Goal: Share content

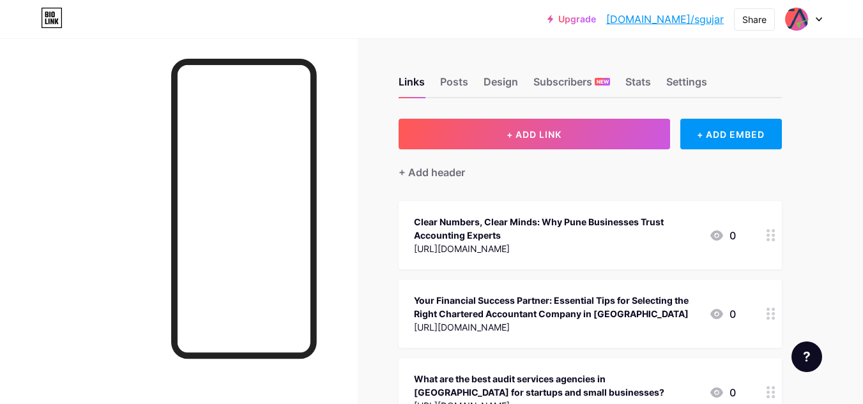
click at [523, 141] on button "+ ADD LINK" at bounding box center [535, 134] width 272 height 31
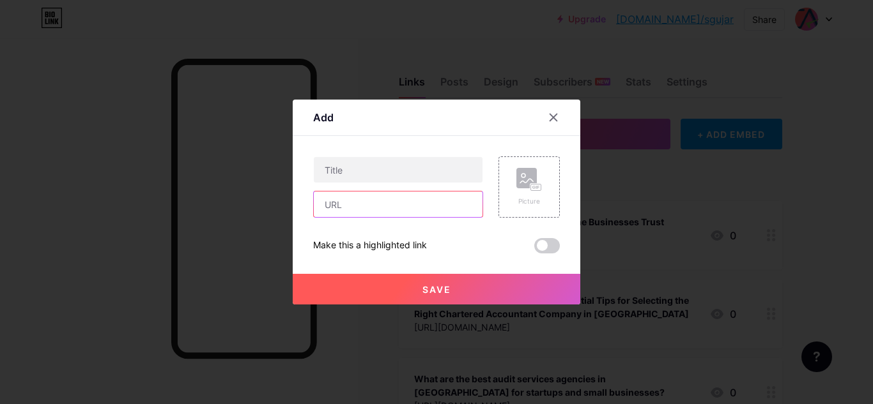
click at [404, 202] on input "text" at bounding box center [398, 205] width 169 height 26
paste input "[URL][DOMAIN_NAME]"
type input "[URL][DOMAIN_NAME]"
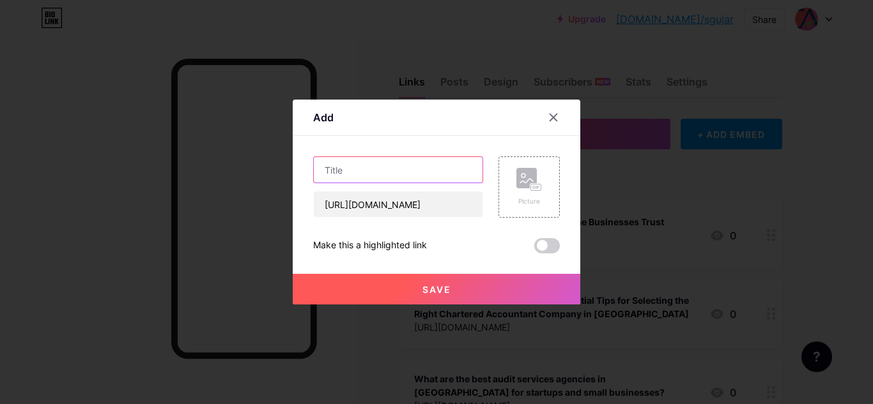
click at [382, 178] on input "text" at bounding box center [398, 170] width 169 height 26
paste input "Mastering Corporate Taxes: How Pune’s Direct Tax Experts Influence Smarter Busi…"
type input "Mastering Corporate Taxes: How Pune’s Direct Tax Experts Influence Smarter Busi…"
click at [544, 242] on span at bounding box center [547, 245] width 26 height 15
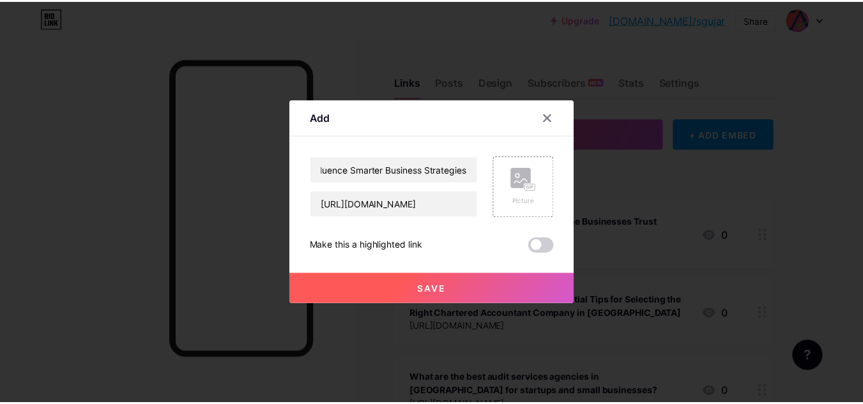
scroll to position [0, 0]
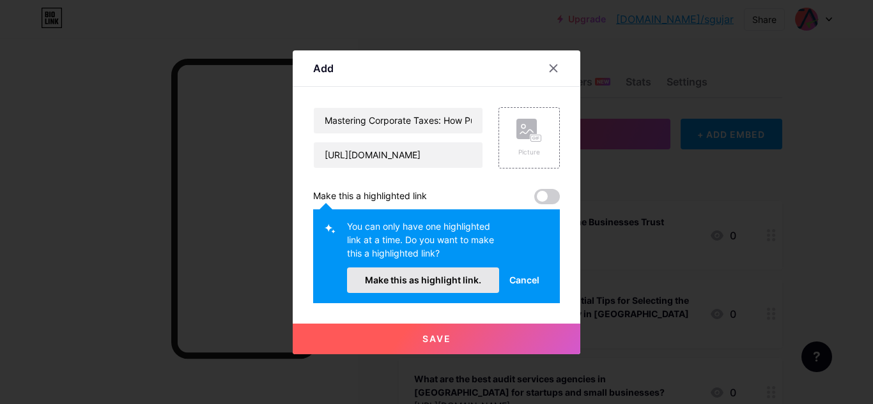
click at [466, 283] on span "Make this as highlight link." at bounding box center [423, 280] width 116 height 11
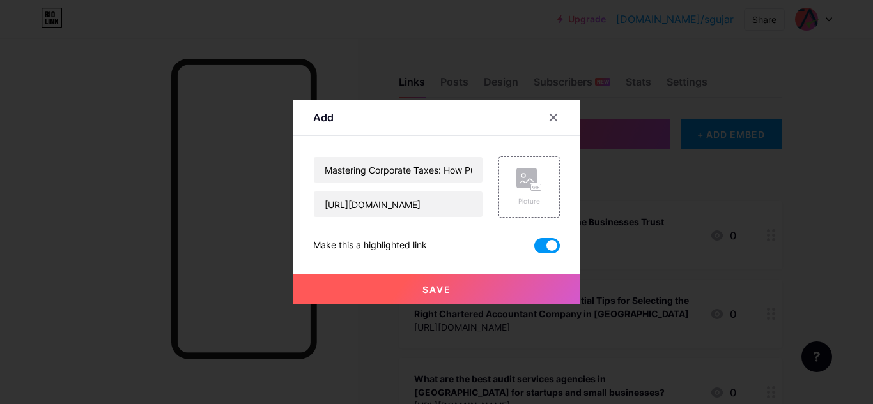
click at [402, 293] on button "Save" at bounding box center [437, 289] width 288 height 31
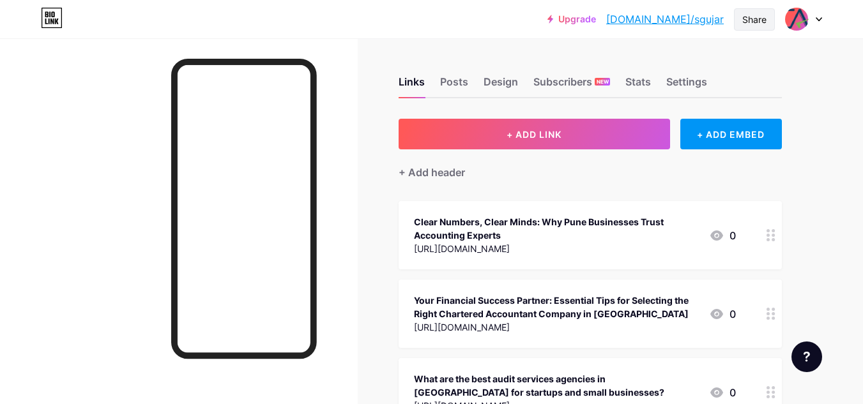
click at [755, 25] on div "Share" at bounding box center [754, 19] width 24 height 13
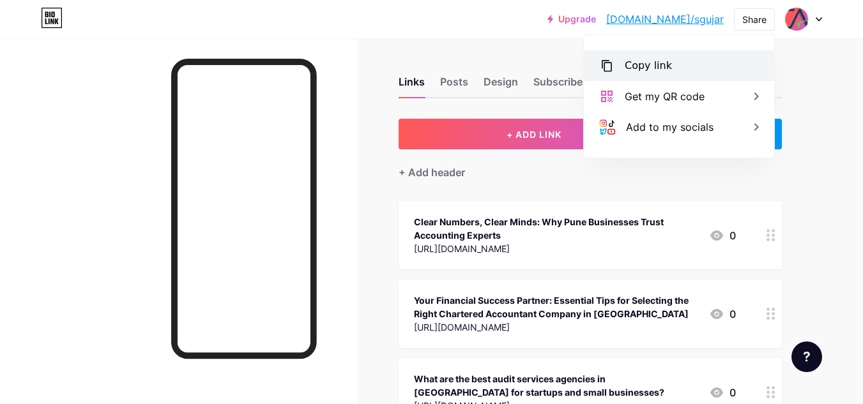
click at [663, 54] on div "Copy link" at bounding box center [679, 65] width 190 height 31
